Goal: Task Accomplishment & Management: Use online tool/utility

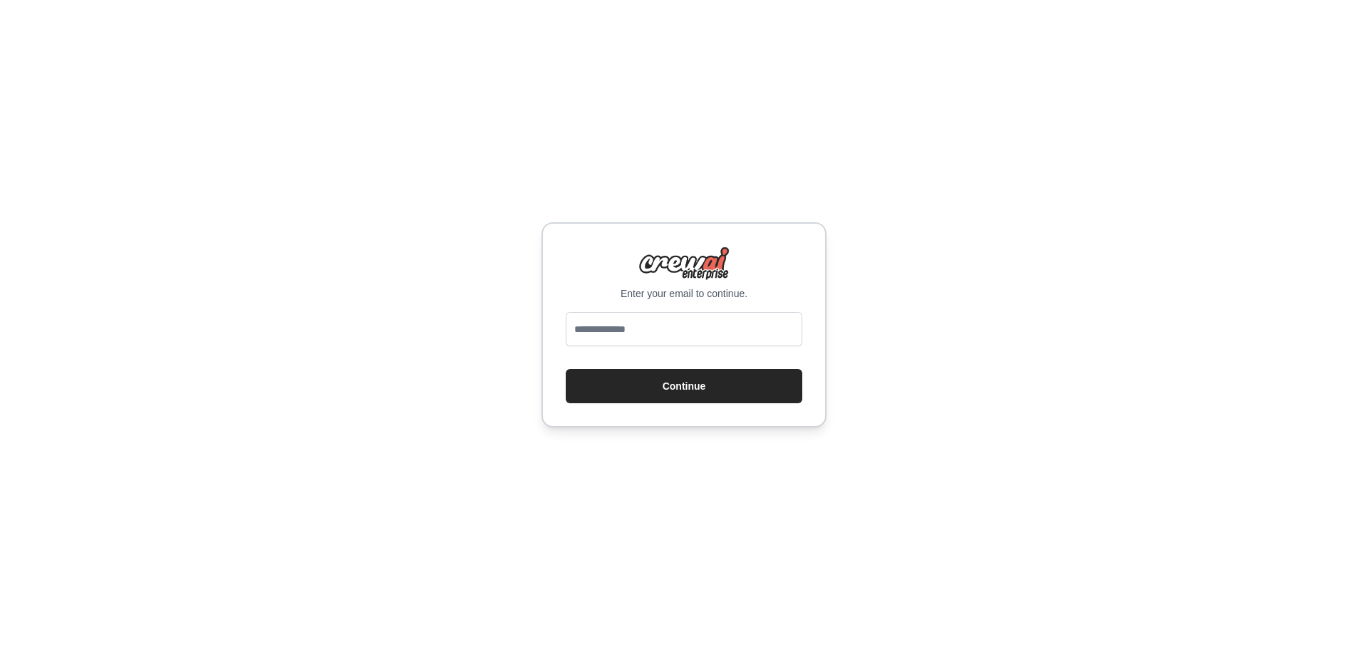
type input "**********"
click at [712, 393] on button "Continue" at bounding box center [684, 386] width 237 height 34
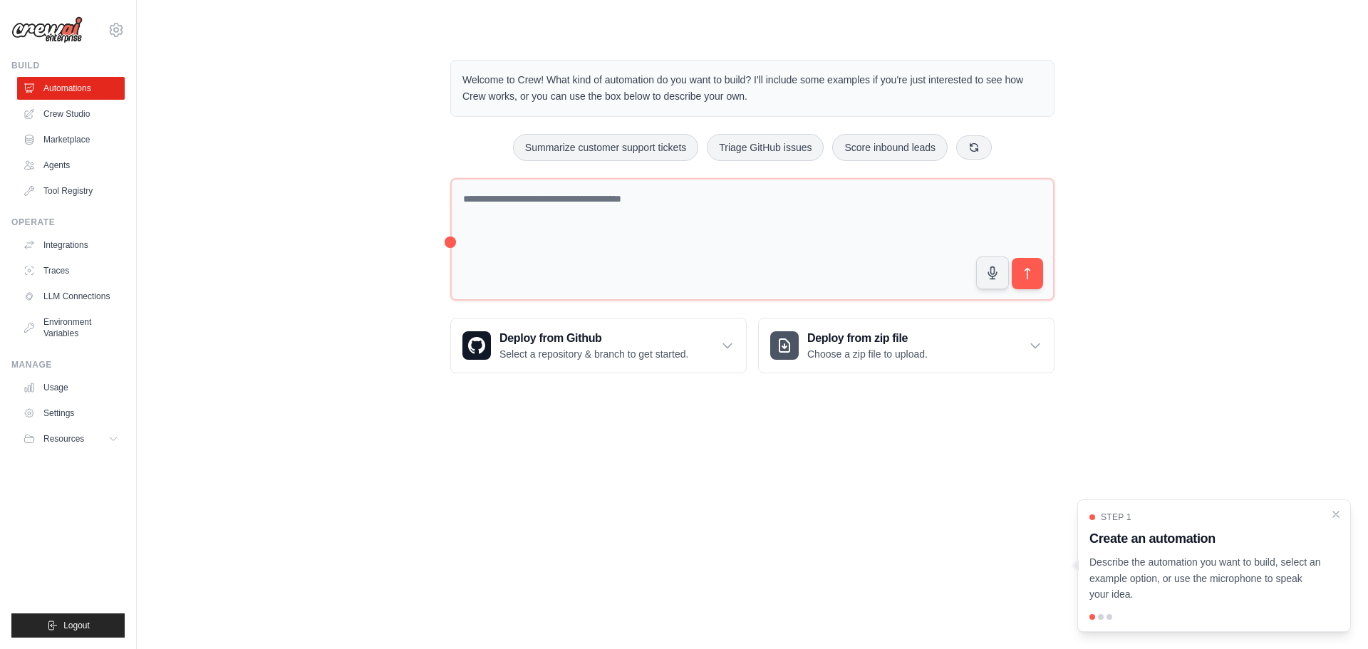
click at [393, 247] on div "Welcome to Crew! What kind of automation do you want to build? I'll include som…" at bounding box center [753, 216] width 1186 height 359
click at [67, 163] on link "Agents" at bounding box center [73, 165] width 108 height 23
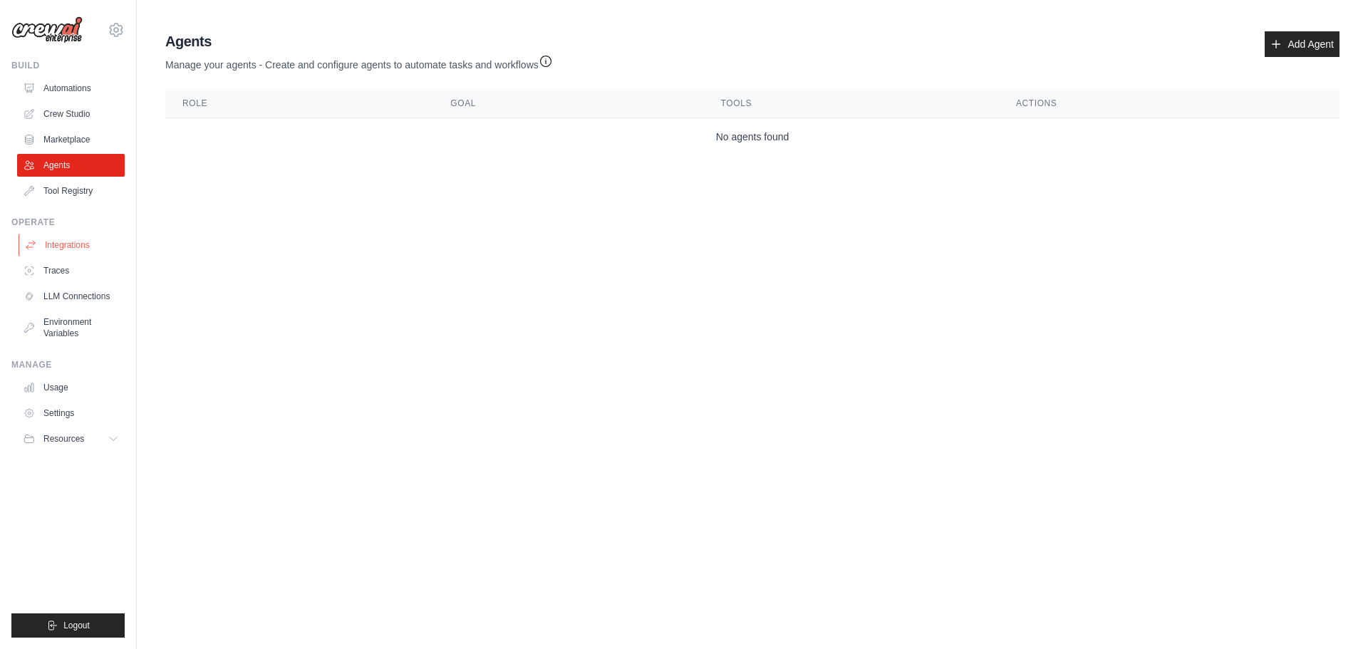
click at [98, 242] on link "Integrations" at bounding box center [73, 245] width 108 height 23
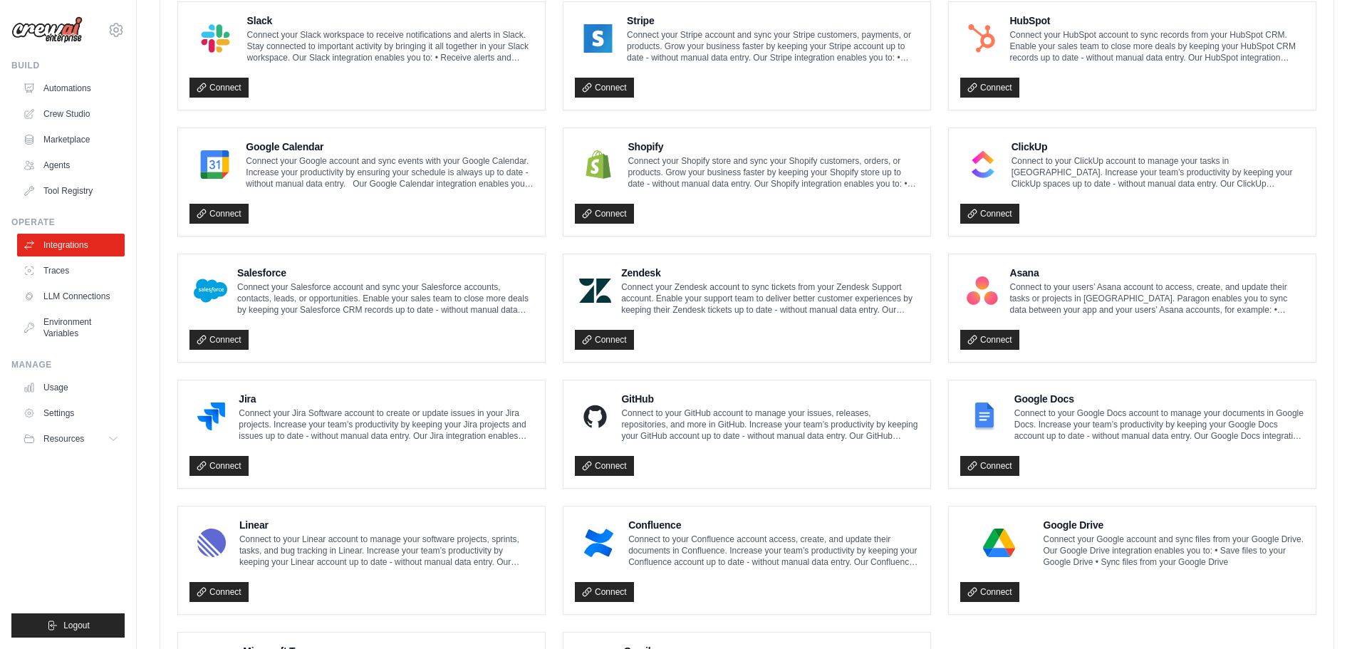
scroll to position [549, 0]
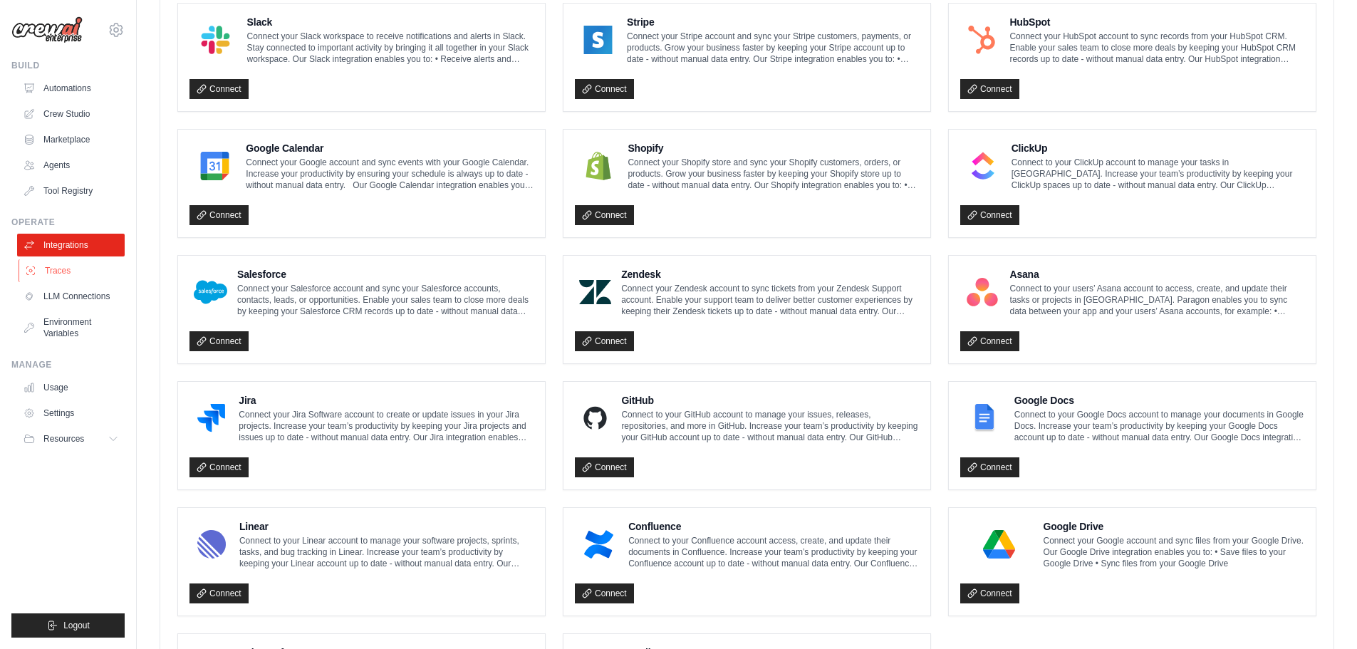
click at [99, 271] on link "Traces" at bounding box center [73, 270] width 108 height 23
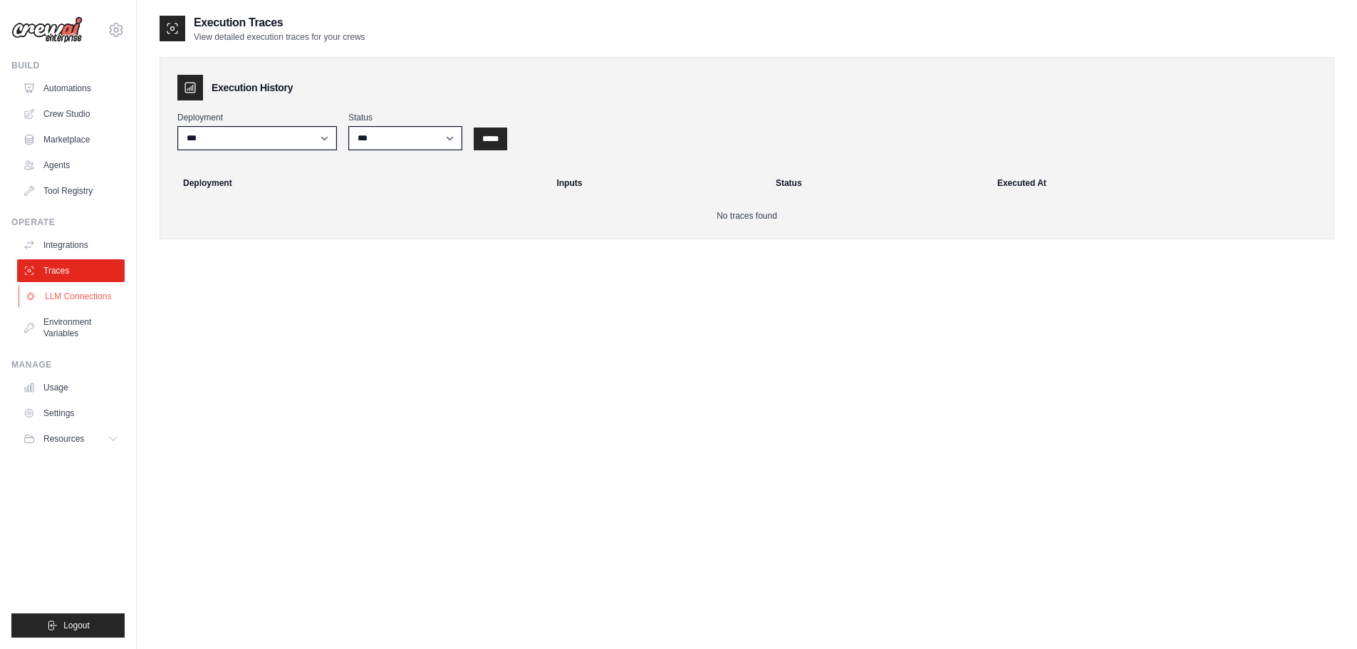
click at [91, 291] on link "LLM Connections" at bounding box center [73, 296] width 108 height 23
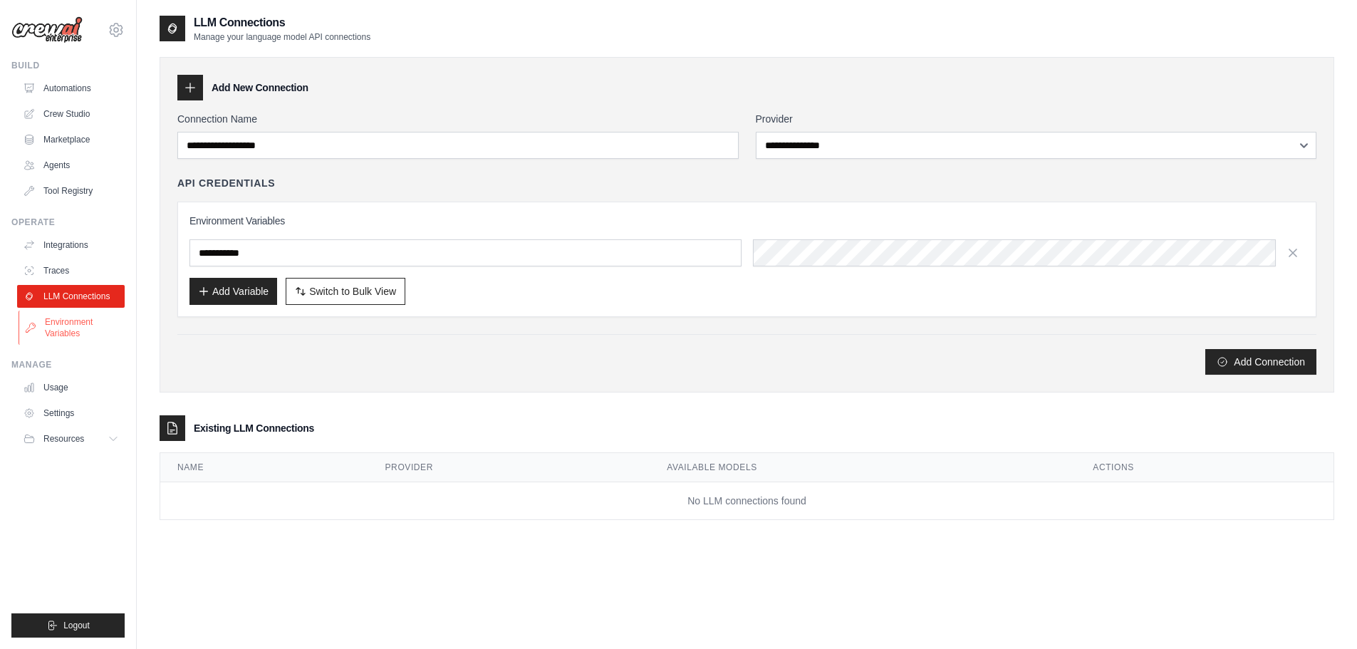
click at [90, 320] on link "Environment Variables" at bounding box center [73, 328] width 108 height 34
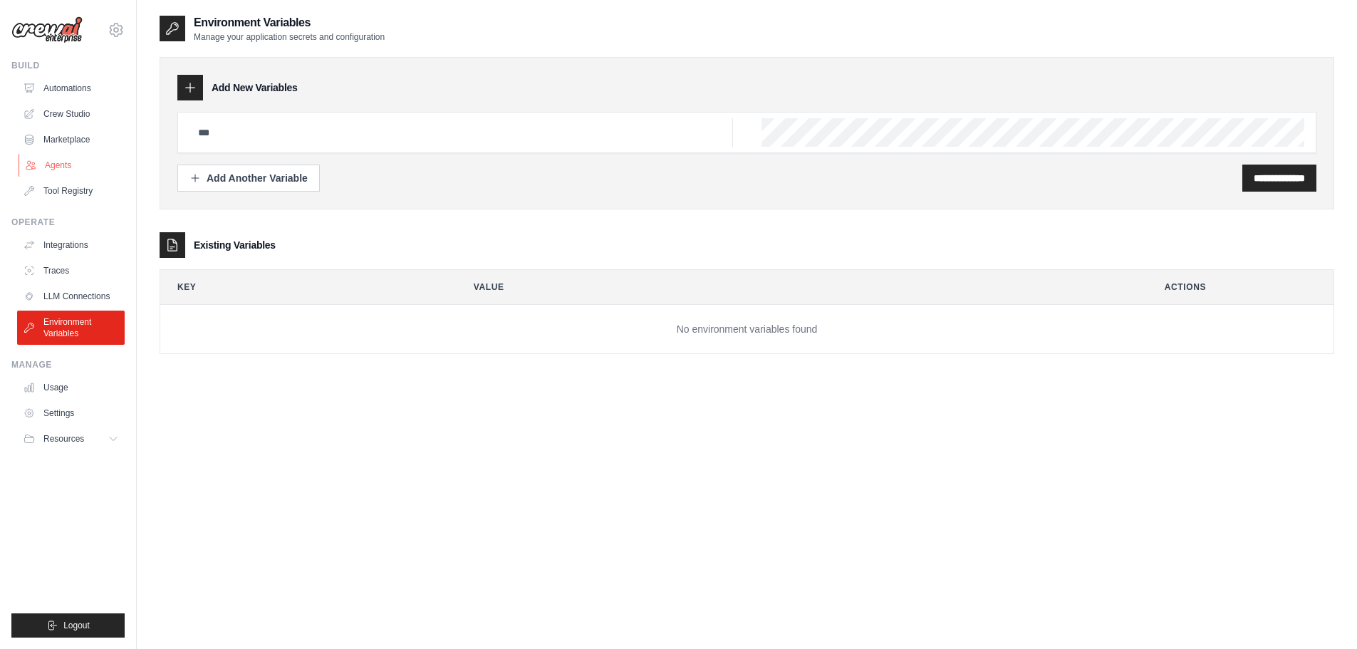
click at [59, 160] on link "Agents" at bounding box center [73, 165] width 108 height 23
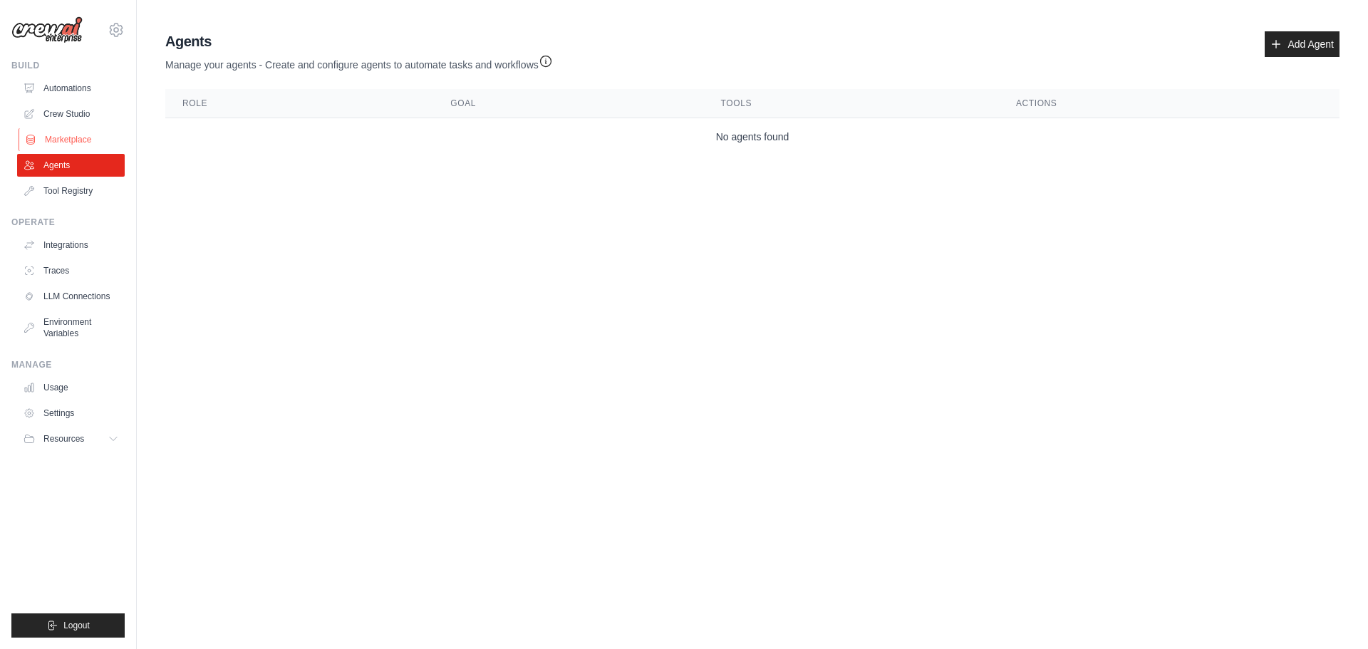
click at [69, 134] on link "Marketplace" at bounding box center [73, 139] width 108 height 23
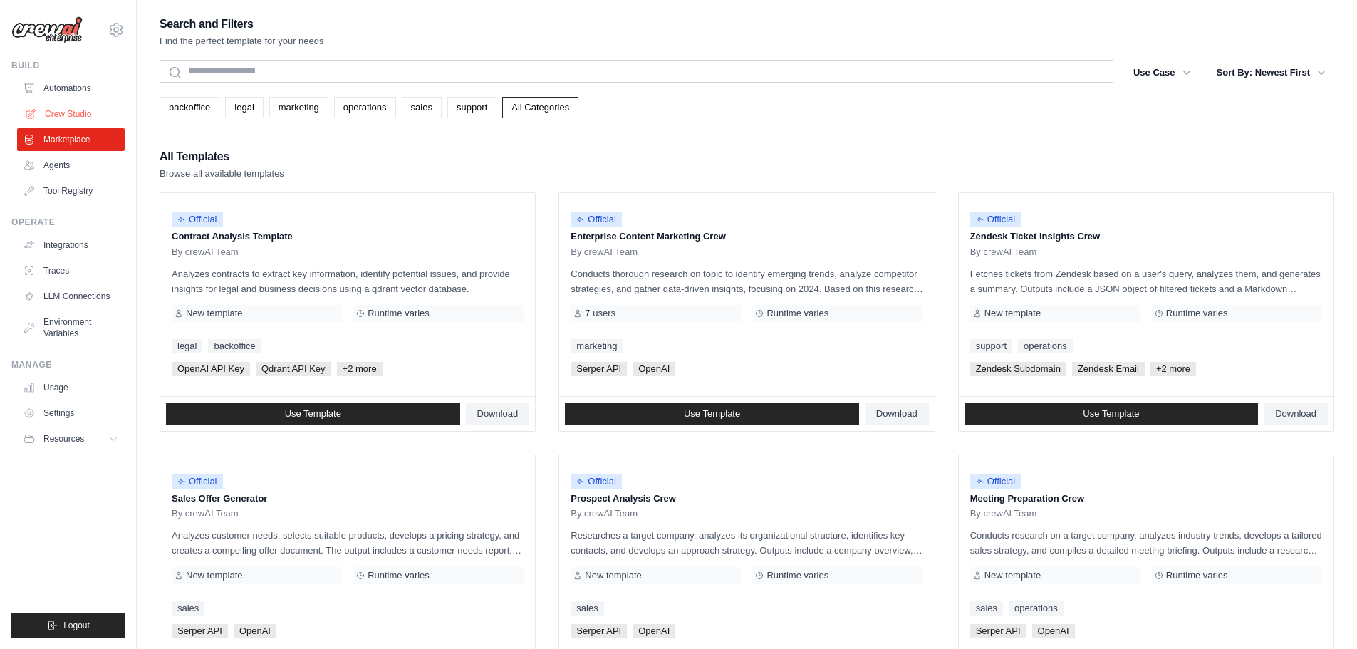
click at [58, 123] on link "Crew Studio" at bounding box center [73, 114] width 108 height 23
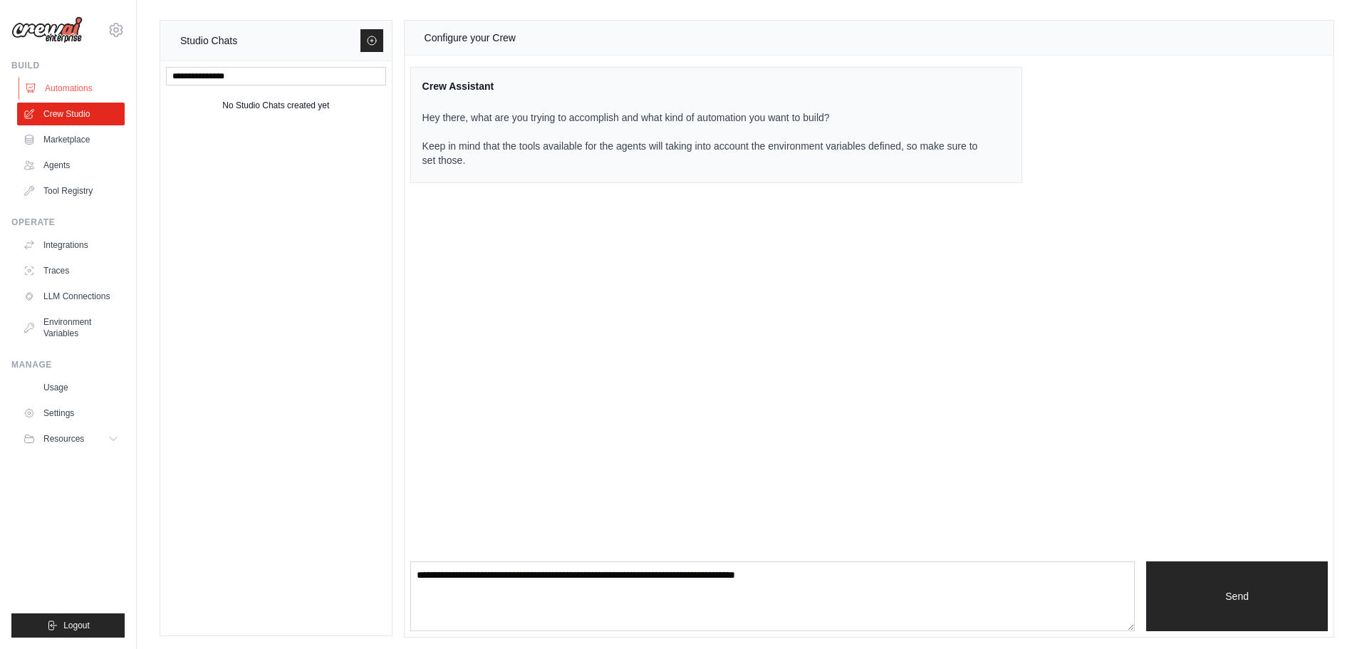
click at [76, 77] on link "Automations" at bounding box center [73, 88] width 108 height 23
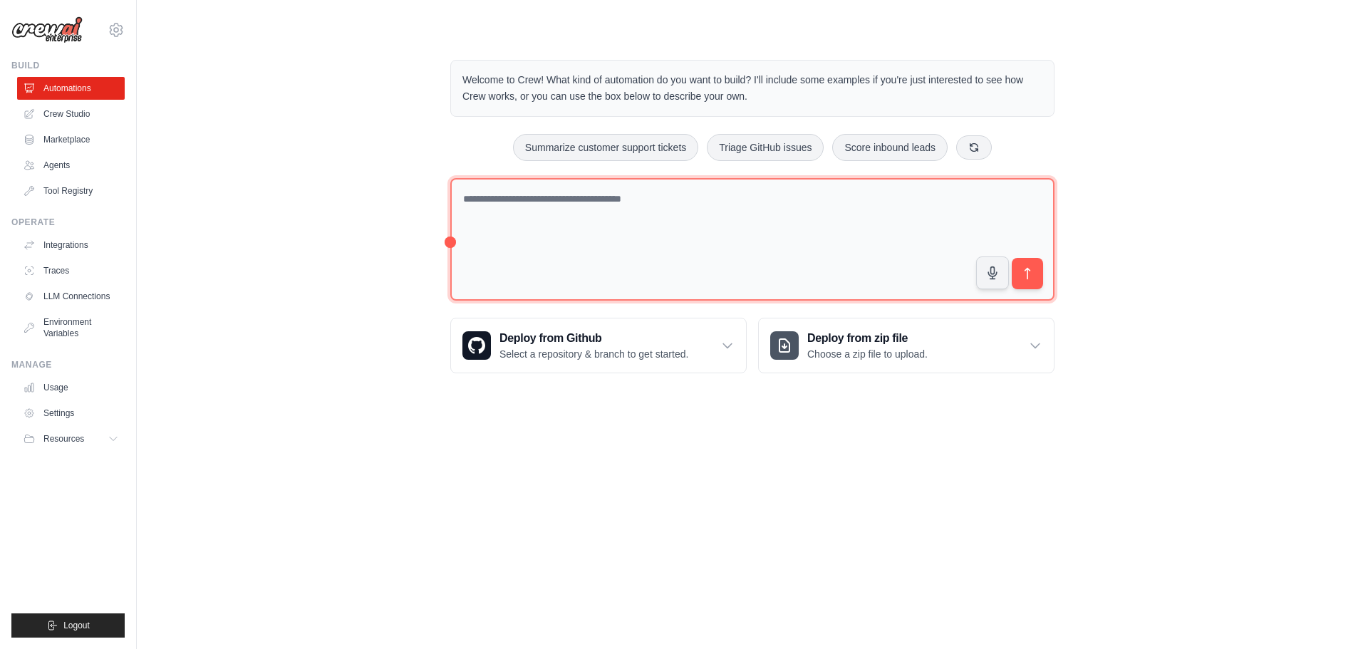
click at [569, 231] on textarea at bounding box center [752, 239] width 604 height 123
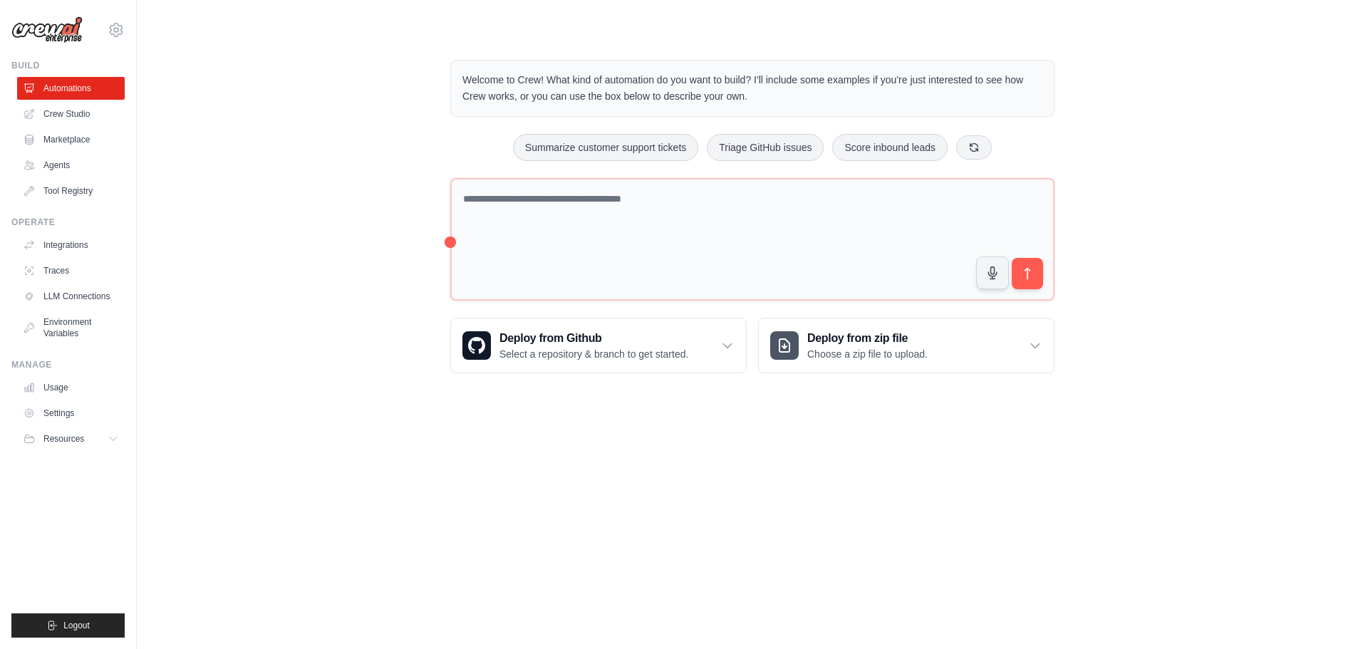
click at [578, 465] on body "matheus29989@gmail.com Settings Build Automations Crew Studio" at bounding box center [684, 324] width 1368 height 649
